Goal: Communication & Community: Answer question/provide support

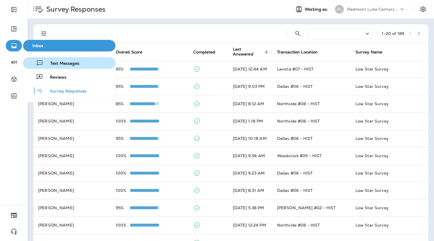
click at [70, 66] on span "Text Messages" at bounding box center [61, 63] width 36 height 5
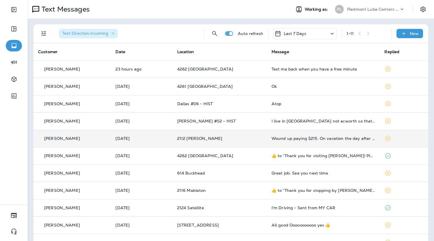
click at [111, 142] on td "[PERSON_NAME]" at bounding box center [72, 138] width 77 height 17
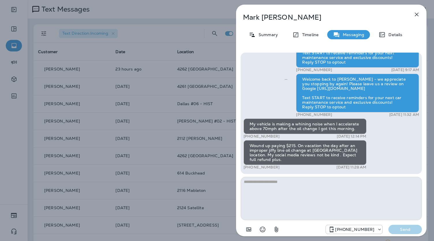
click at [290, 183] on textarea at bounding box center [331, 198] width 181 height 43
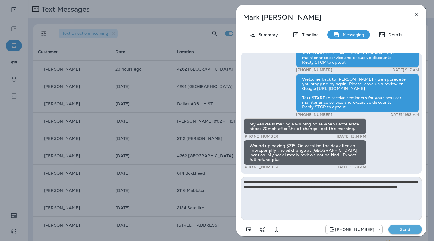
type textarea "**********"
click at [404, 228] on p "Send" at bounding box center [405, 229] width 24 height 5
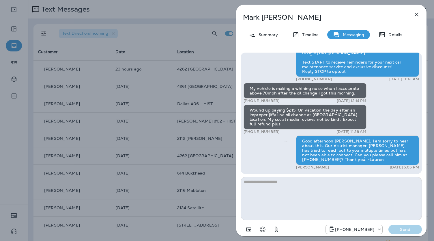
click at [214, 153] on div "[PERSON_NAME] Summary Timeline Messaging Details Thank you for visiting [PERSON…" at bounding box center [217, 120] width 434 height 241
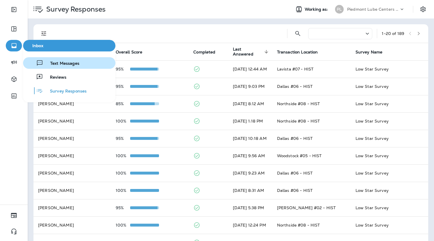
click at [57, 64] on span "Text Messages" at bounding box center [61, 63] width 36 height 5
